Goal: Communication & Community: Answer question/provide support

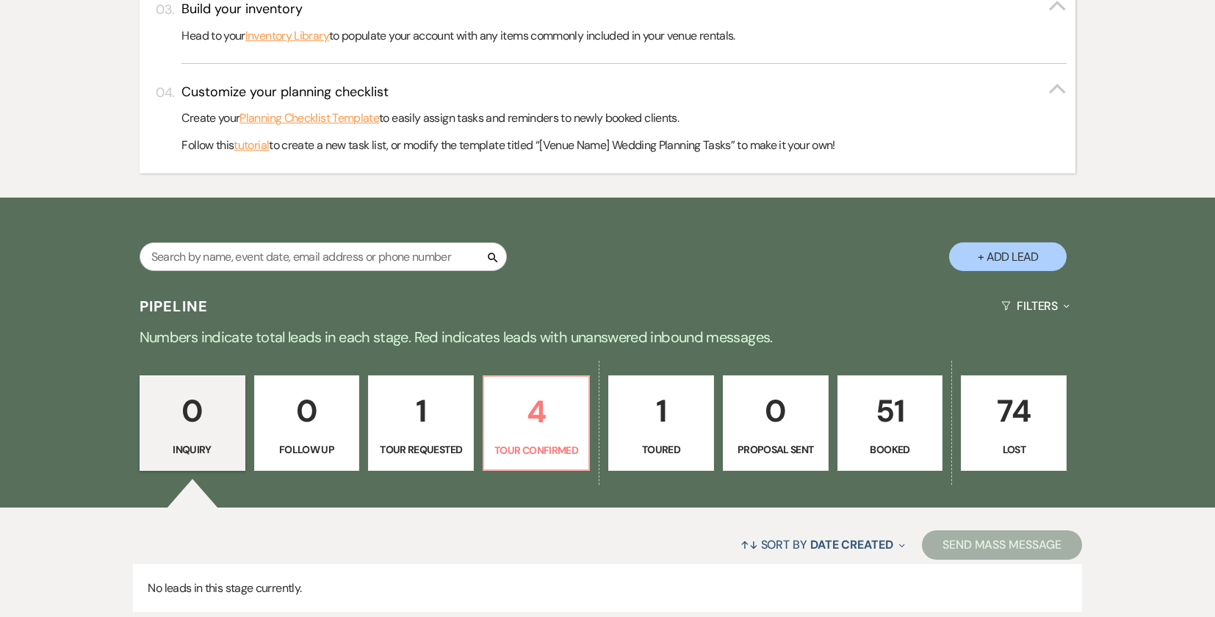
scroll to position [588, 0]
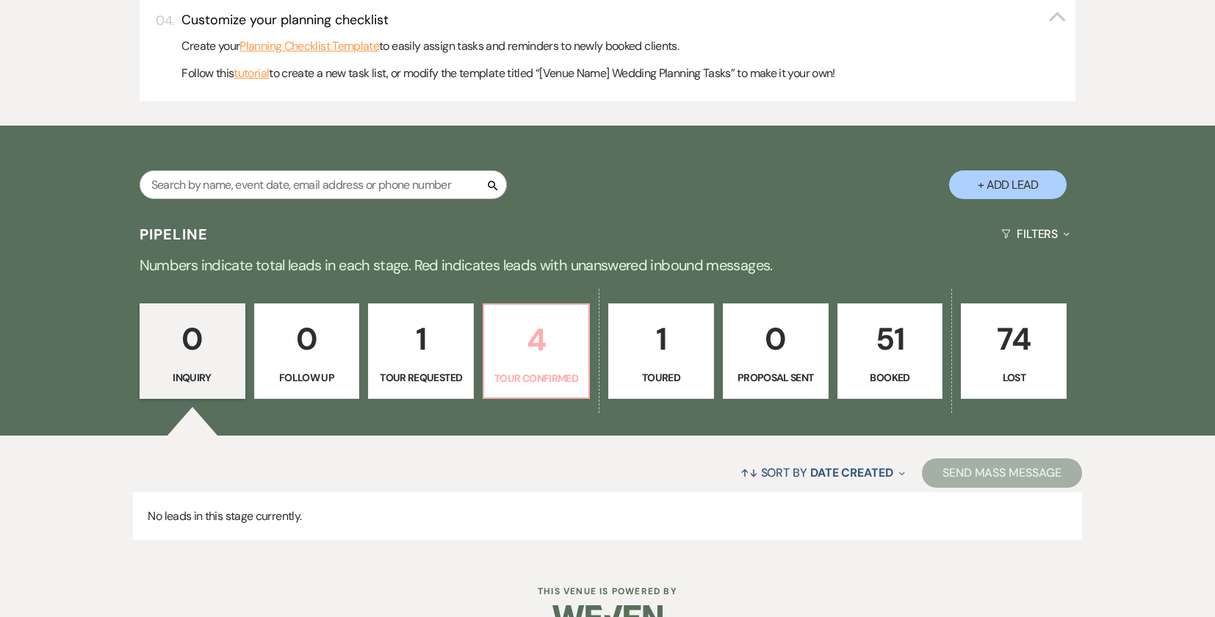
click at [524, 347] on p "4" at bounding box center [536, 339] width 87 height 49
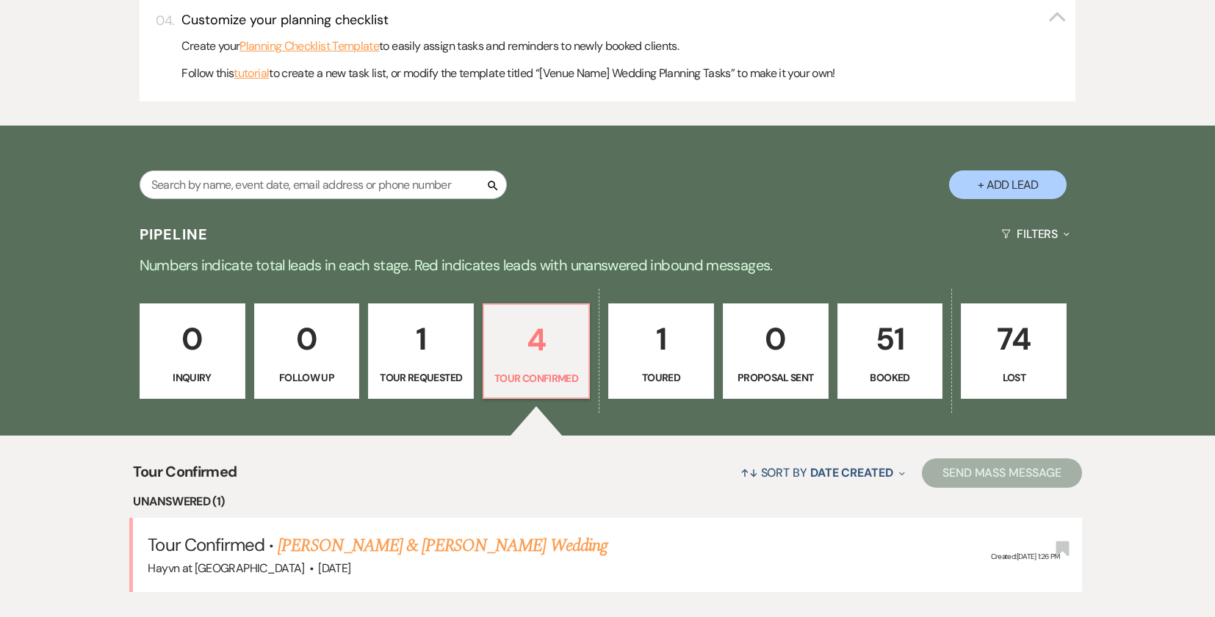
scroll to position [808, 0]
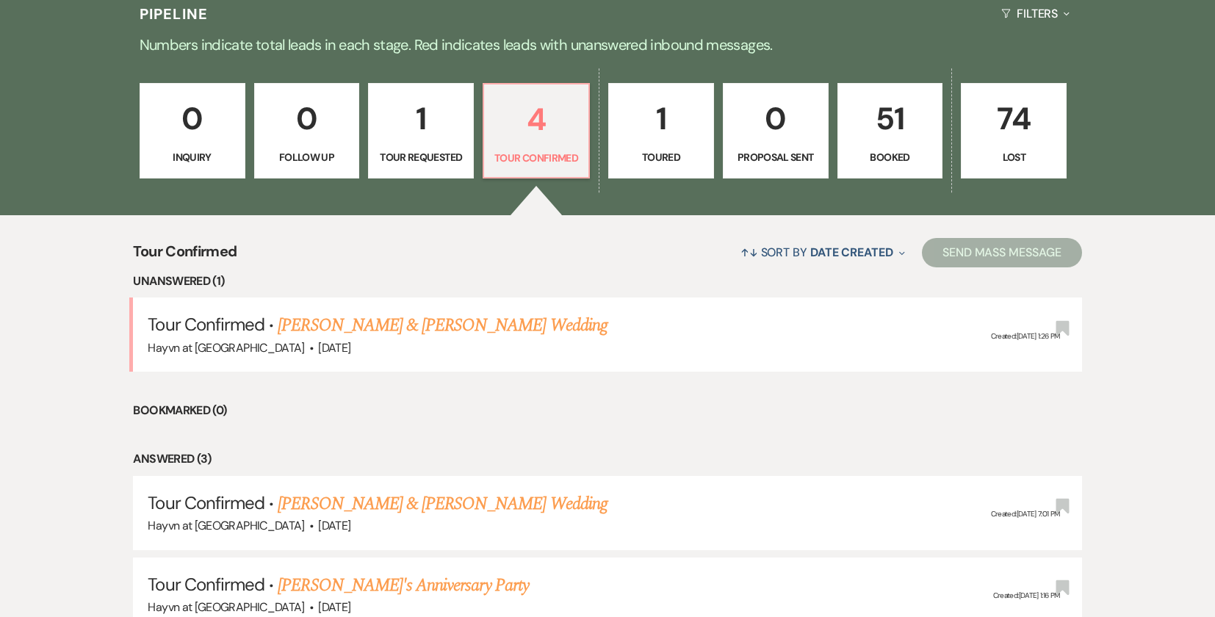
select select "4"
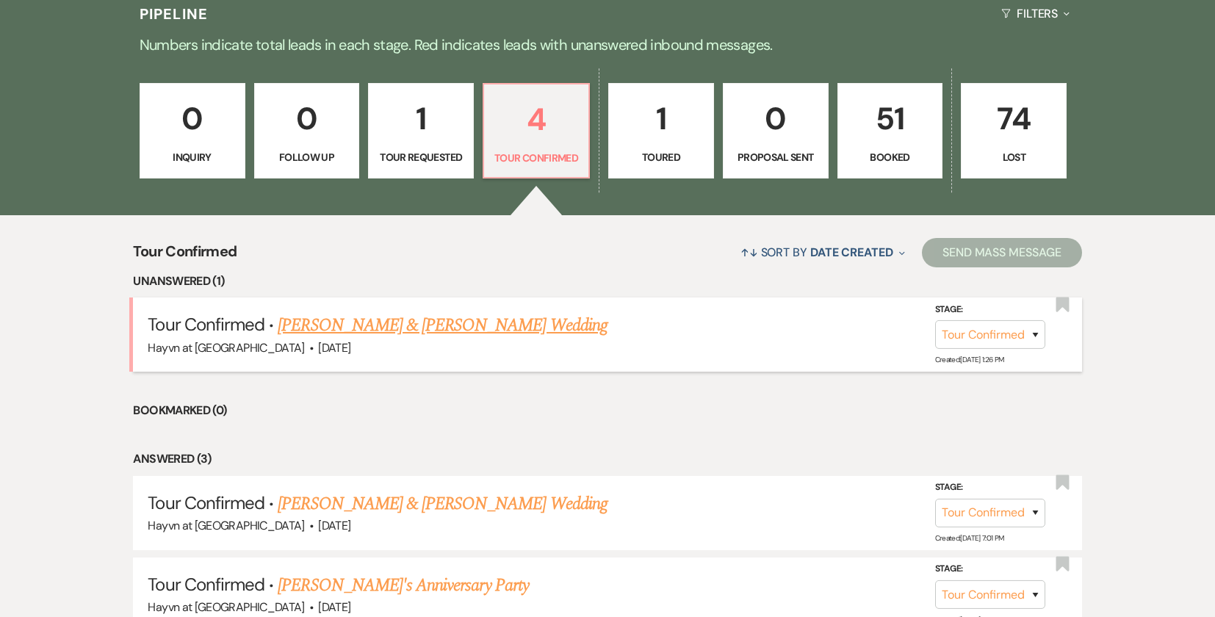
click at [448, 323] on link "[PERSON_NAME] & [PERSON_NAME] Wedding" at bounding box center [442, 325] width 329 height 26
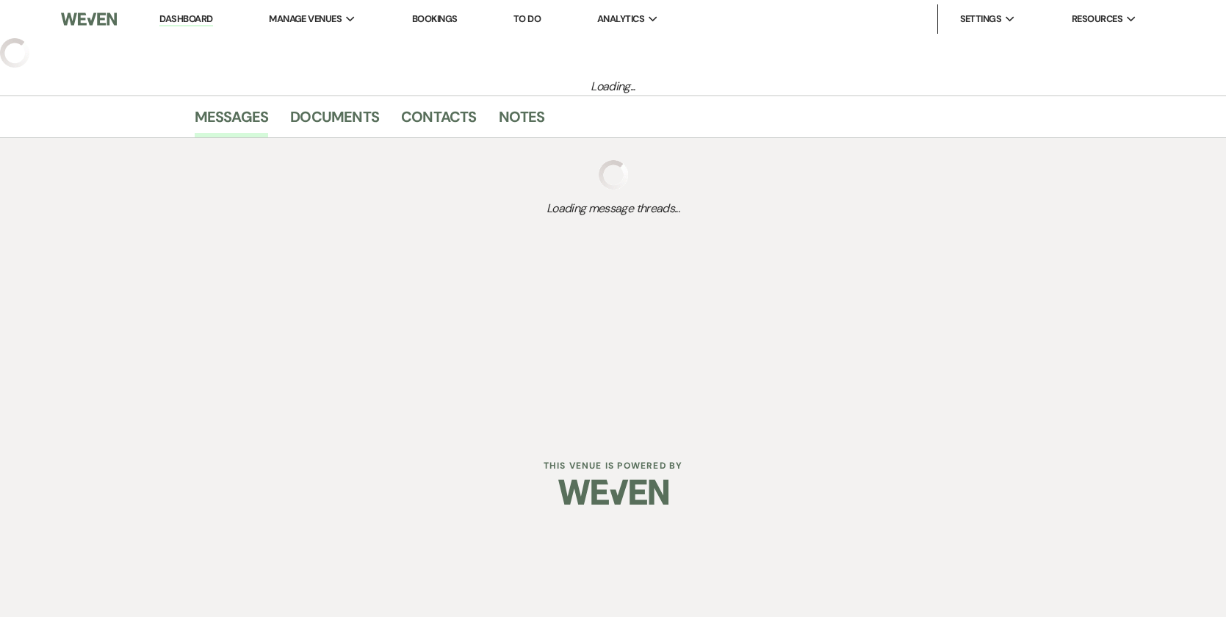
select select "4"
select select "5"
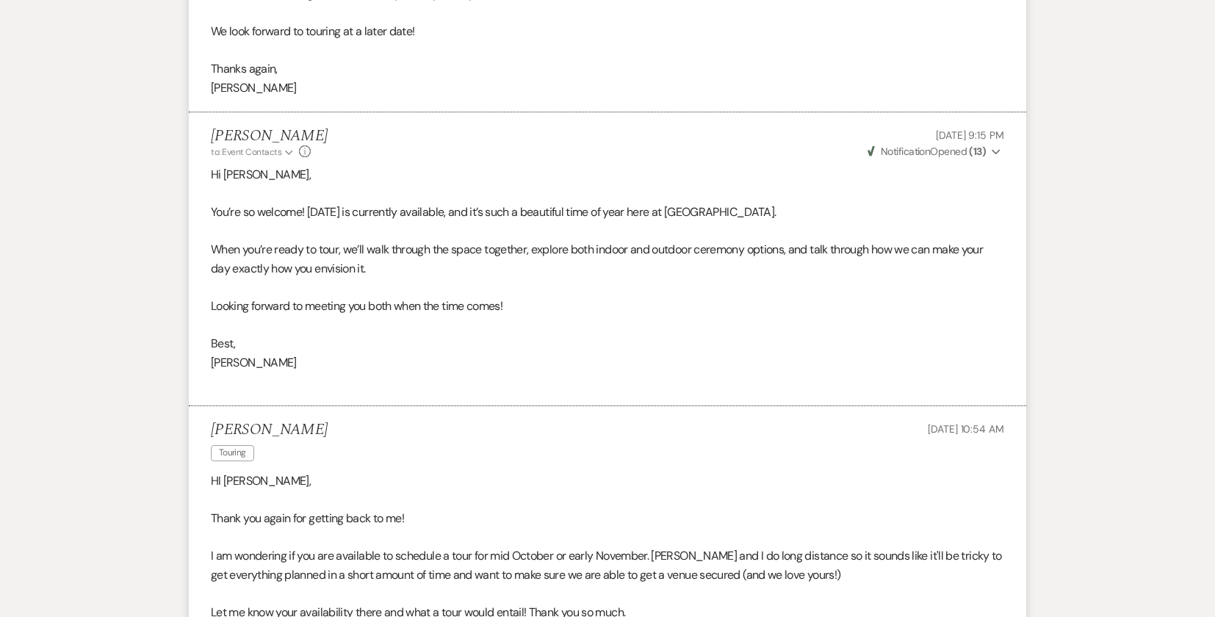
scroll to position [1616, 0]
drag, startPoint x: 262, startPoint y: 432, endPoint x: 201, endPoint y: 437, distance: 60.5
click at [201, 437] on li "[PERSON_NAME] Touring [DATE] 10:54 AM HI [PERSON_NAME], Thank you again for get…" at bounding box center [607, 539] width 837 height 269
copy h5 "[PERSON_NAME]"
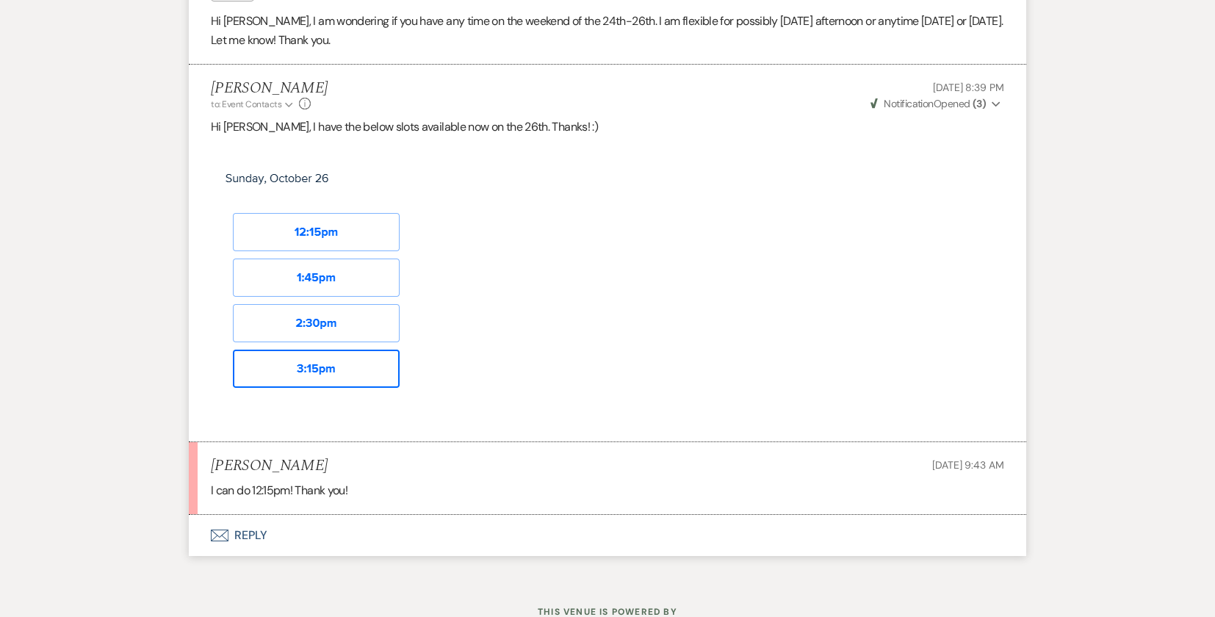
scroll to position [3522, 0]
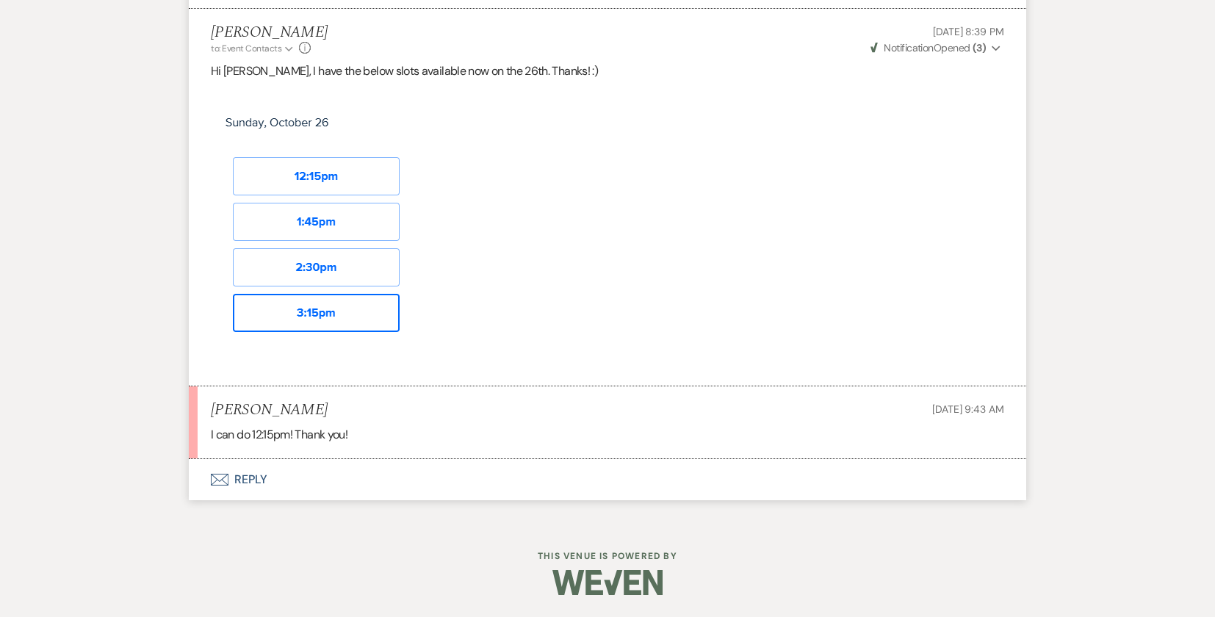
click at [258, 482] on button "Envelope Reply" at bounding box center [607, 479] width 837 height 41
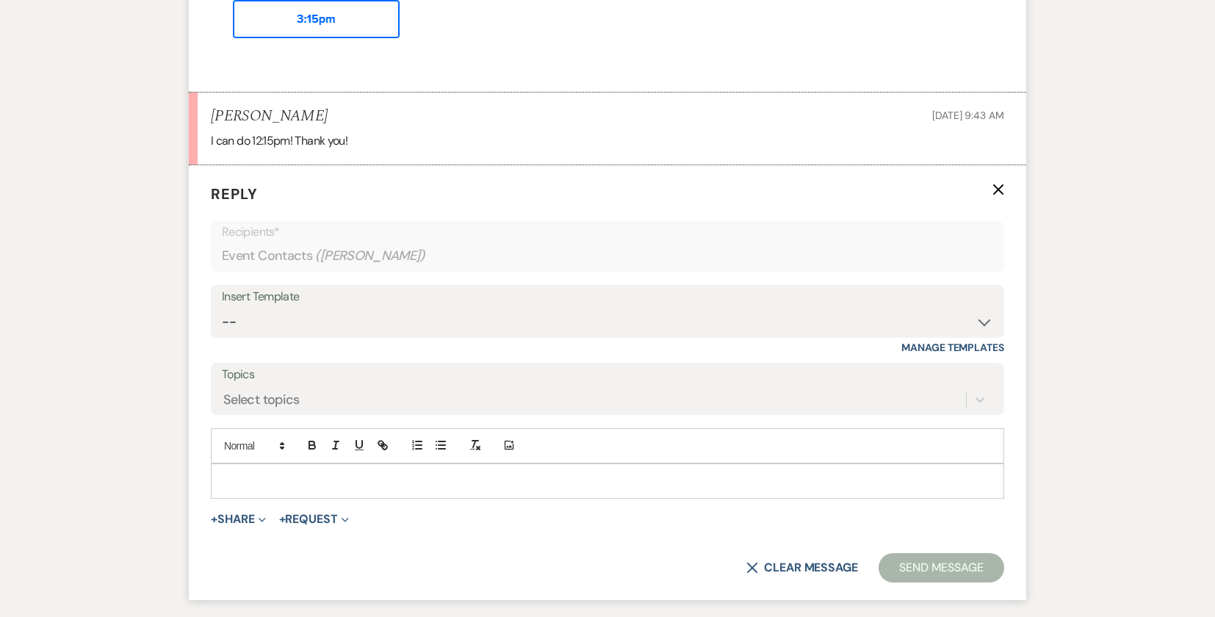
scroll to position [3803, 0]
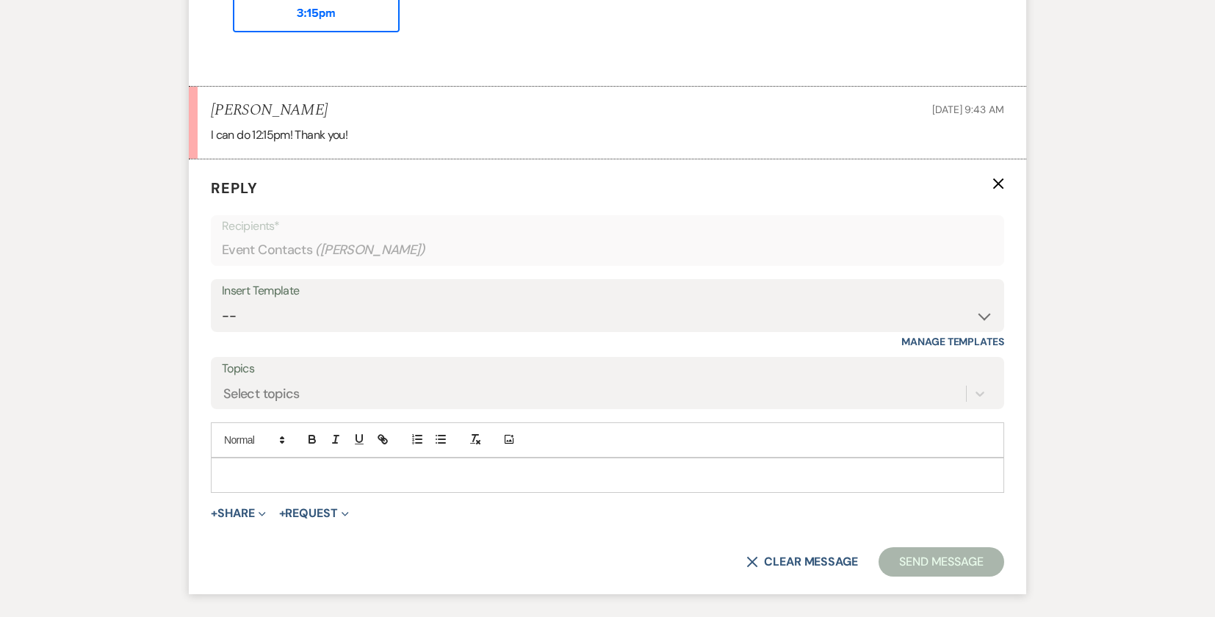
click at [261, 483] on p at bounding box center [608, 475] width 770 height 16
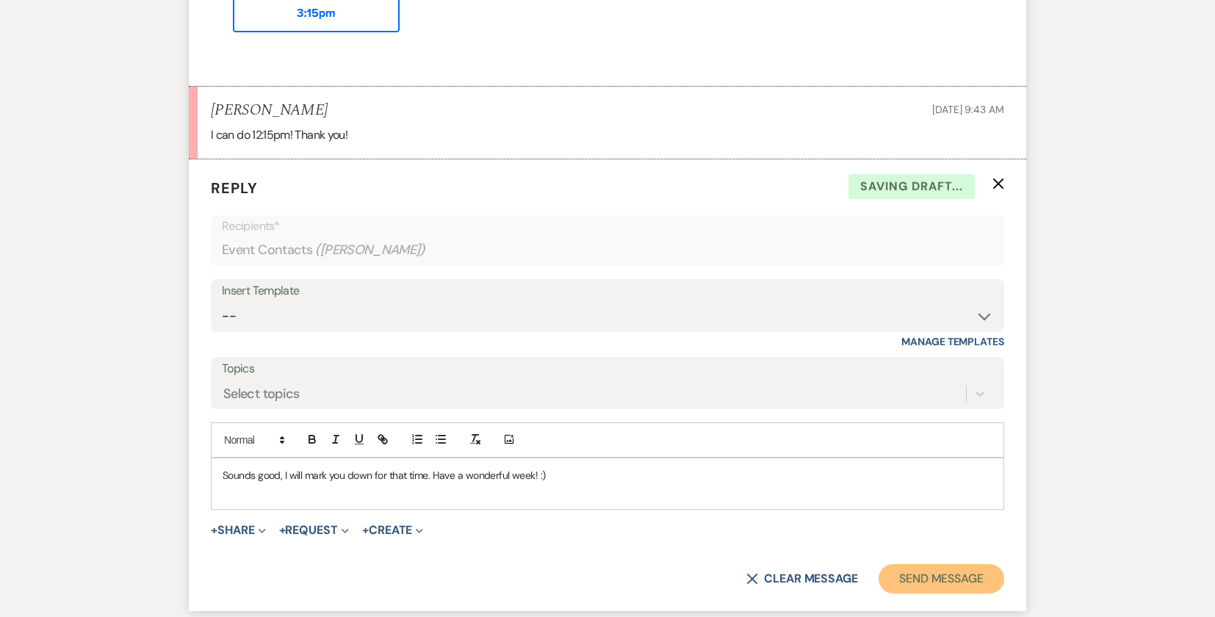
click at [945, 593] on button "Send Message" at bounding box center [942, 578] width 126 height 29
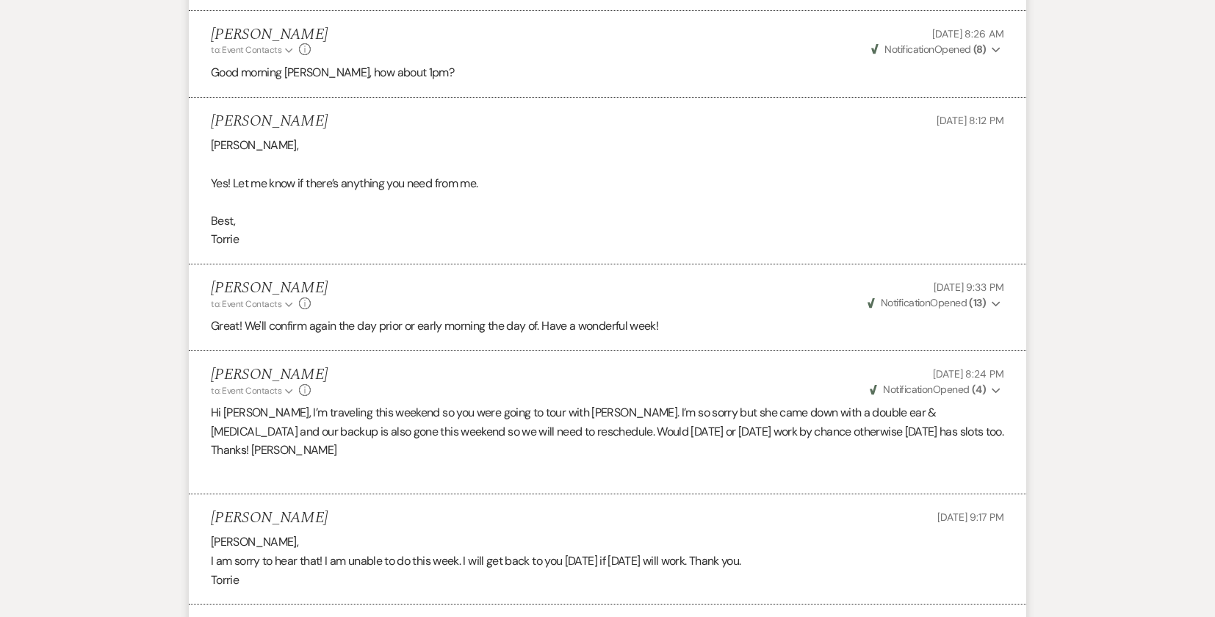
scroll to position [2849, 0]
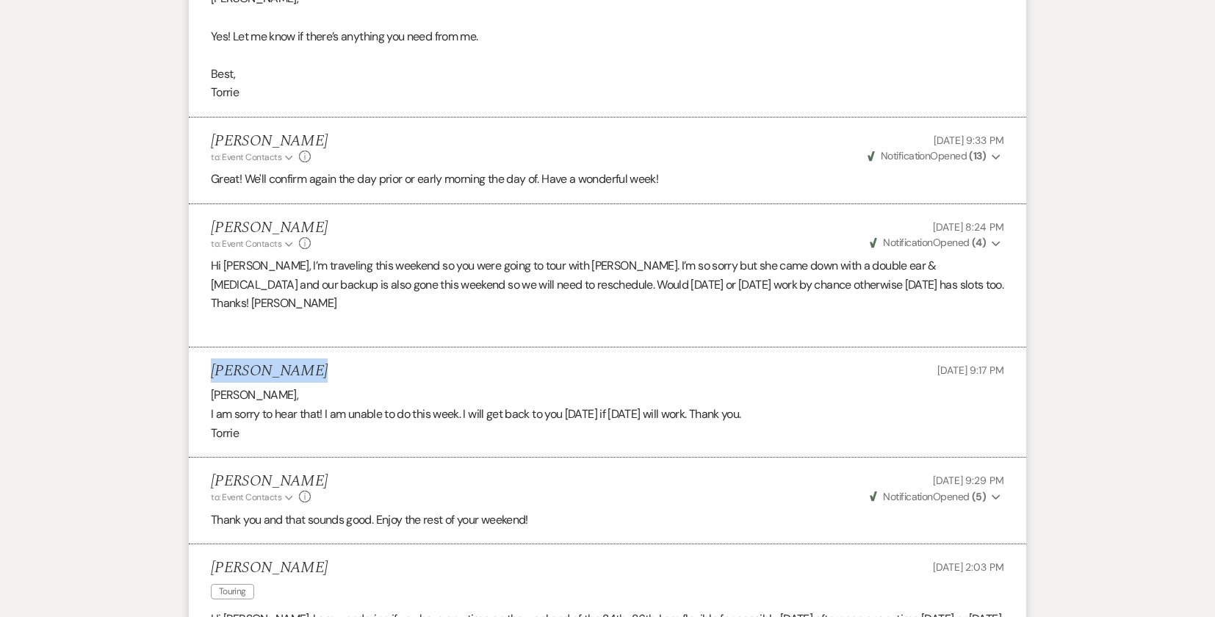
drag, startPoint x: 312, startPoint y: 388, endPoint x: 212, endPoint y: 388, distance: 100.6
click at [212, 381] on div "[PERSON_NAME] [DATE] 9:17 PM" at bounding box center [607, 371] width 793 height 18
copy h5 "[PERSON_NAME]"
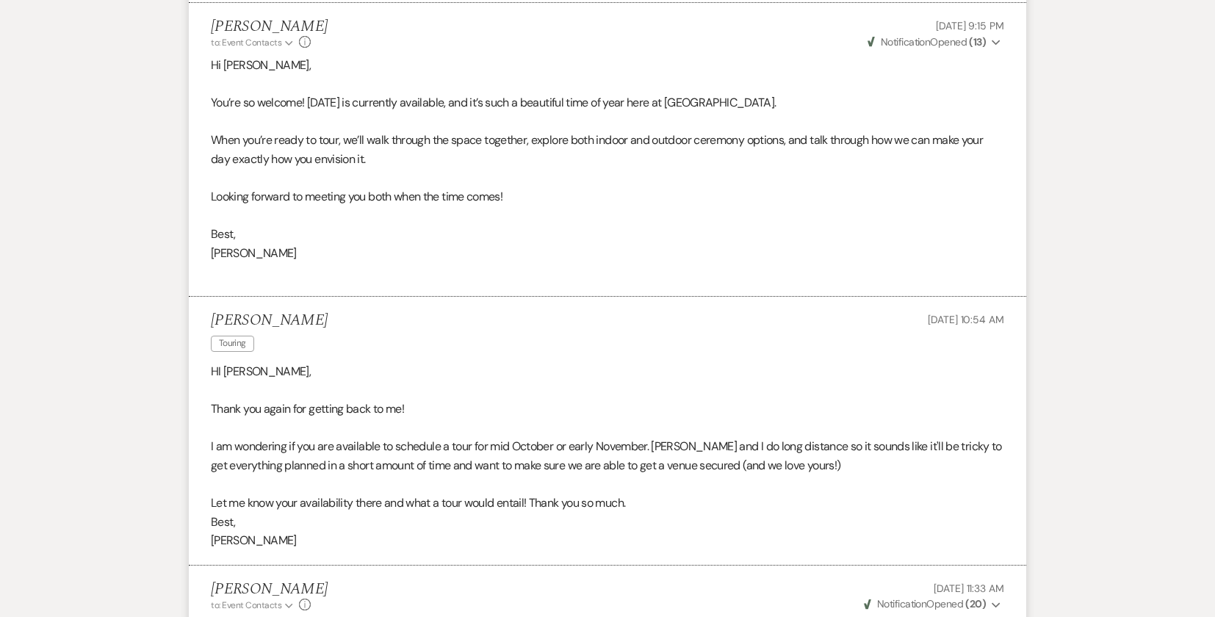
scroll to position [1674, 0]
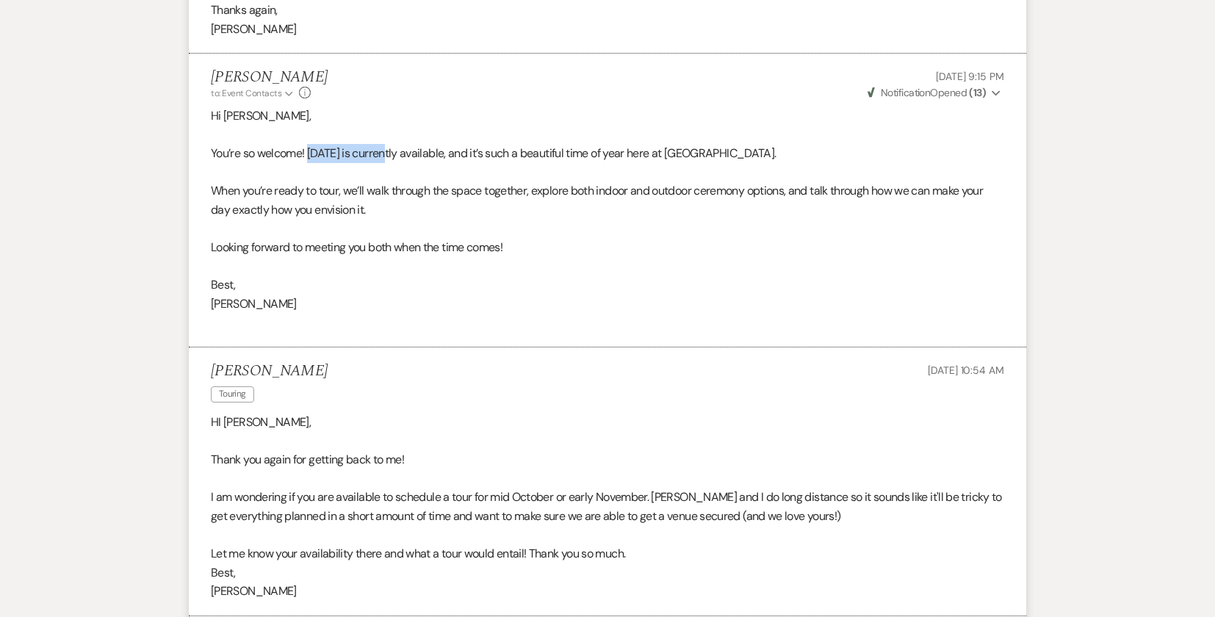
drag, startPoint x: 392, startPoint y: 155, endPoint x: 308, endPoint y: 154, distance: 83.7
click at [308, 154] on p "You’re so welcome! [DATE] is currently available, and it’s such a beautiful tim…" at bounding box center [607, 153] width 793 height 19
copy p "[DATE]"
